Goal: Task Accomplishment & Management: Manage account settings

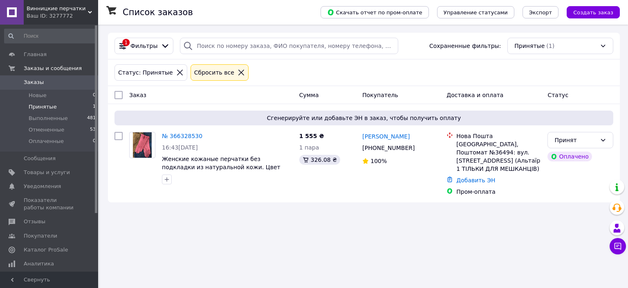
click at [50, 111] on li "Принятые 1" at bounding box center [50, 106] width 101 height 11
click at [41, 101] on li "Принятые 1" at bounding box center [50, 106] width 101 height 11
click at [38, 97] on span "Новые" at bounding box center [38, 95] width 18 height 7
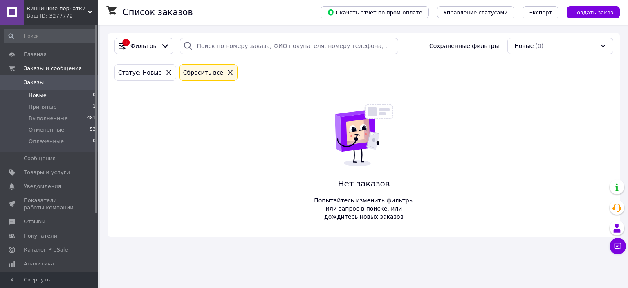
click at [43, 106] on span "Принятые" at bounding box center [43, 106] width 28 height 7
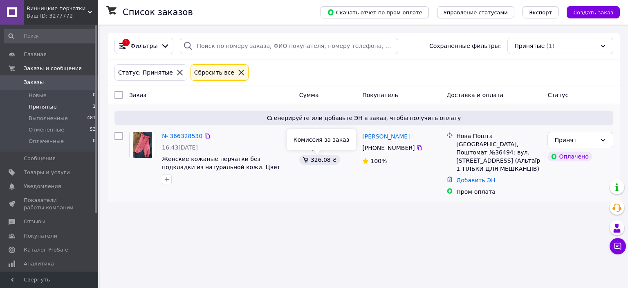
click at [318, 160] on div "326.08 ₴" at bounding box center [319, 160] width 41 height 10
click at [319, 162] on div "326.08 ₴" at bounding box center [319, 160] width 41 height 10
click at [326, 160] on div "326.08 ₴" at bounding box center [319, 160] width 41 height 10
click at [329, 162] on div "326.08 ₴" at bounding box center [319, 160] width 41 height 10
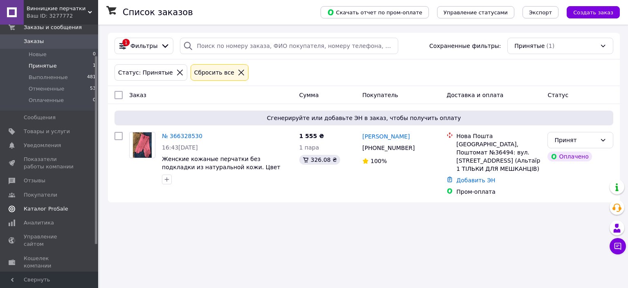
click at [42, 207] on span "Каталог ProSale" at bounding box center [46, 208] width 44 height 7
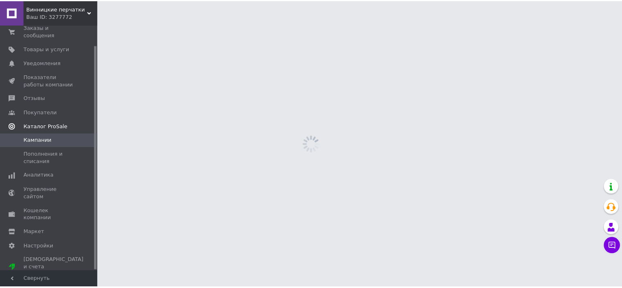
scroll to position [22, 0]
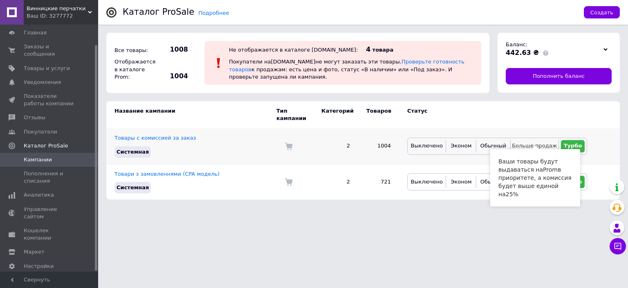
click at [536, 142] on span "Больше продаж" at bounding box center [534, 145] width 45 height 6
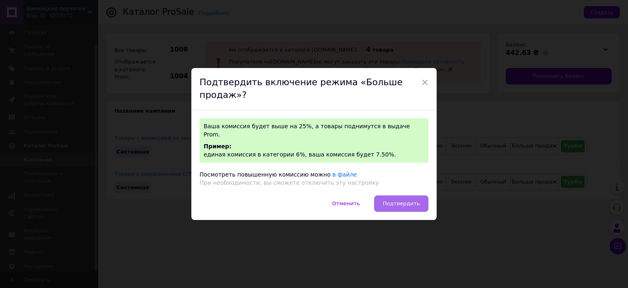
click at [394, 200] on span "Подтвердить" at bounding box center [401, 203] width 37 height 6
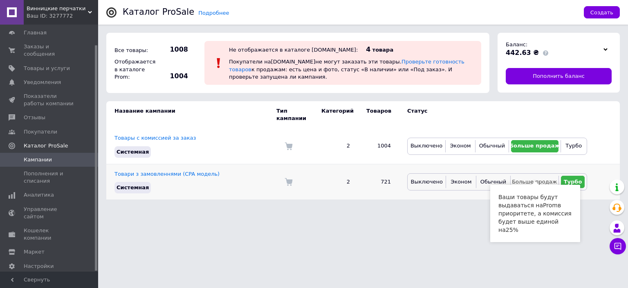
click at [537, 178] on span "Больше продаж" at bounding box center [534, 181] width 45 height 6
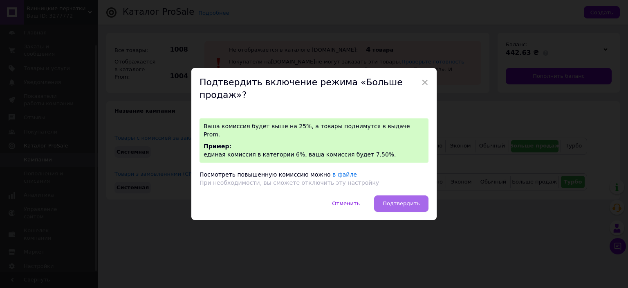
click at [405, 200] on span "Подтвердить" at bounding box center [401, 203] width 37 height 6
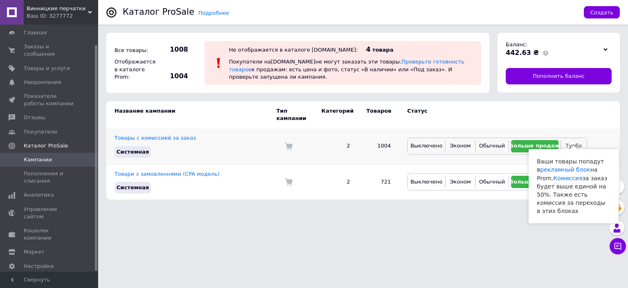
click at [576, 142] on span "Турбо" at bounding box center [574, 145] width 16 height 6
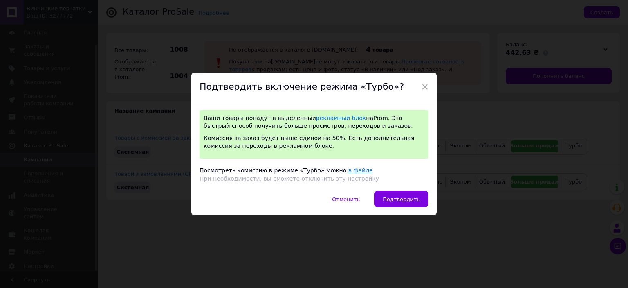
click at [349, 168] on link "в файле" at bounding box center [361, 170] width 25 height 7
click at [423, 88] on span "×" at bounding box center [424, 87] width 7 height 14
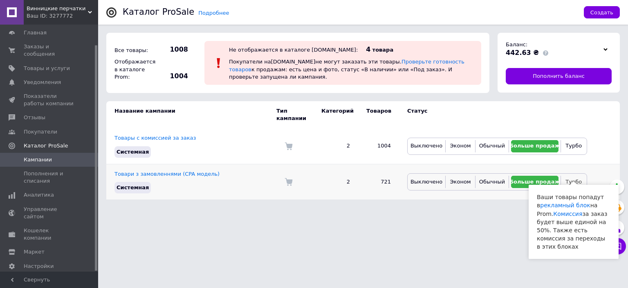
click at [573, 178] on span "Турбо" at bounding box center [574, 181] width 16 height 6
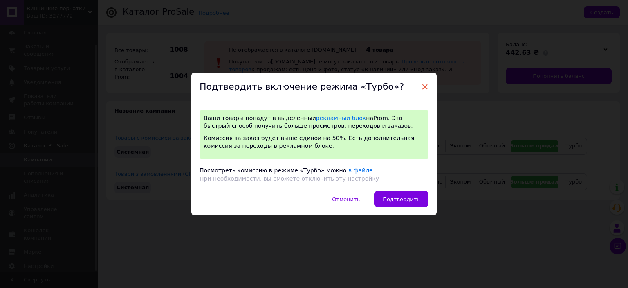
click at [423, 84] on span "×" at bounding box center [424, 87] width 7 height 14
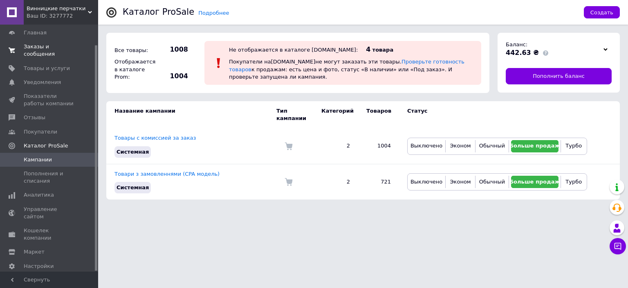
click at [52, 49] on span "Заказы и сообщения" at bounding box center [50, 50] width 52 height 15
